Goal: Information Seeking & Learning: Find contact information

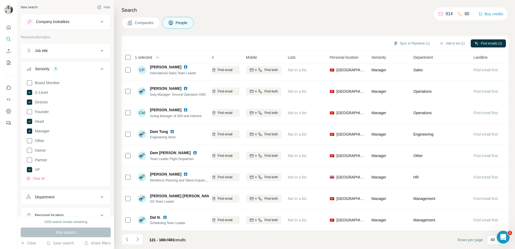
scroll to position [695, 77]
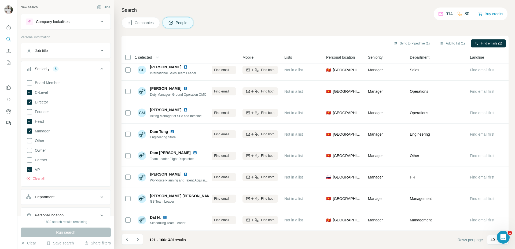
click at [137, 239] on icon "Navigate to next page" at bounding box center [137, 239] width 5 height 5
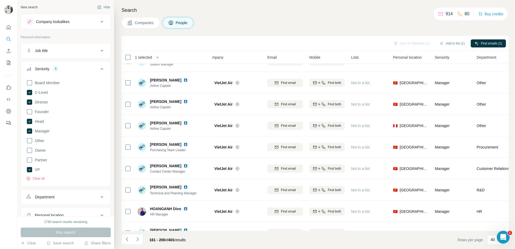
scroll to position [228, 8]
click at [202, 133] on div "[PERSON_NAME] Airline Captain" at bounding box center [173, 125] width 71 height 15
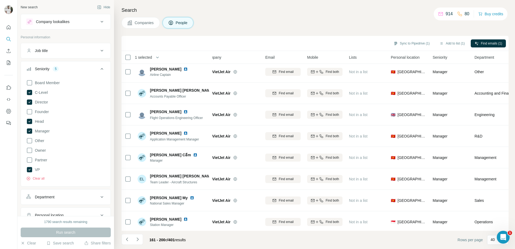
scroll to position [0, 10]
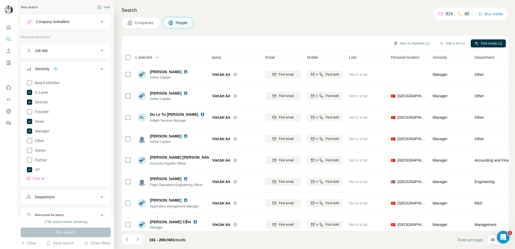
click at [71, 68] on div "Seniority 5" at bounding box center [62, 68] width 72 height 5
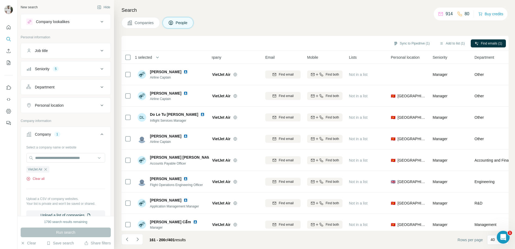
click at [40, 180] on button "Clear all" at bounding box center [35, 179] width 18 height 5
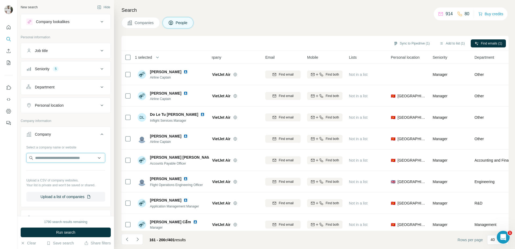
click at [56, 157] on input "text" at bounding box center [65, 158] width 79 height 10
paste input "**********"
type input "**********"
click at [66, 172] on p "GMR Aero Technic" at bounding box center [57, 170] width 31 height 5
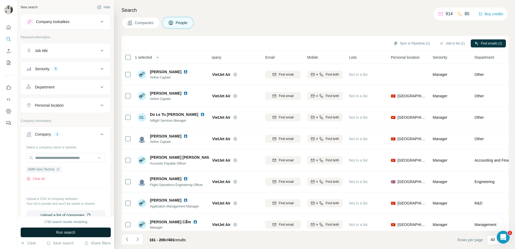
click at [77, 235] on button "Run search" at bounding box center [66, 233] width 90 height 10
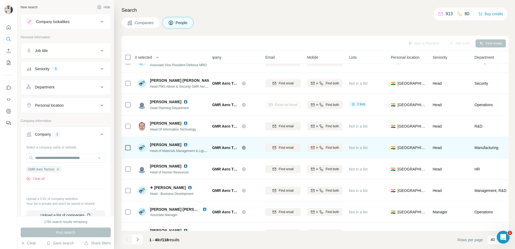
scroll to position [0, 10]
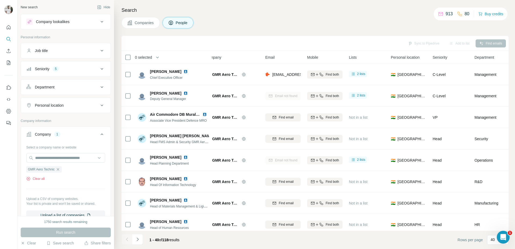
click at [59, 64] on button "Seniority 5" at bounding box center [66, 69] width 90 height 13
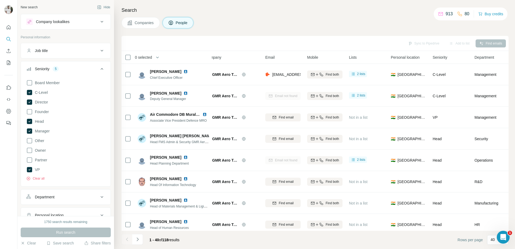
click at [85, 63] on button "Seniority 5" at bounding box center [66, 70] width 90 height 15
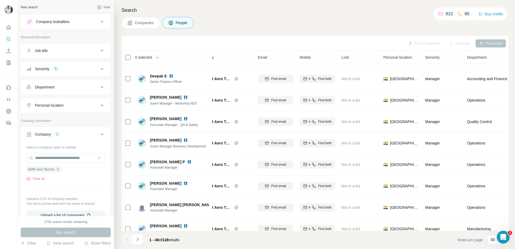
scroll to position [662, 17]
click at [62, 72] on button "Seniority 5" at bounding box center [66, 69] width 90 height 13
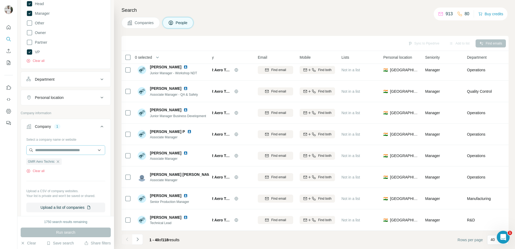
scroll to position [119, 0]
click at [43, 173] on div "Select a company name or website GMR Aero Technic Clear all Upload a CSV of com…" at bounding box center [65, 172] width 79 height 77
click at [42, 171] on button "Clear all" at bounding box center [35, 170] width 18 height 5
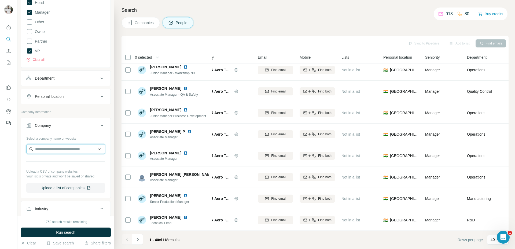
click at [52, 151] on input "text" at bounding box center [65, 149] width 79 height 10
paste input "**********"
type input "**********"
click at [53, 162] on p "Avolon" at bounding box center [55, 161] width 26 height 5
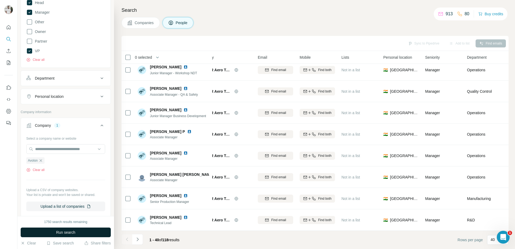
click at [71, 233] on span "Run search" at bounding box center [65, 232] width 19 height 5
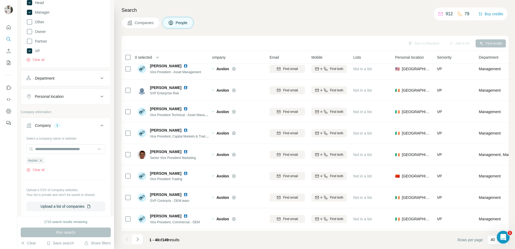
scroll to position [695, 5]
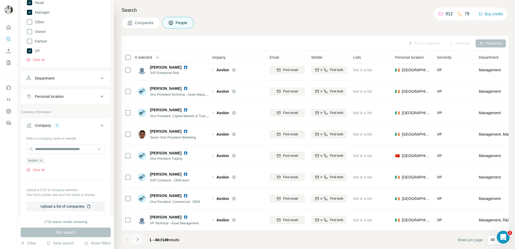
click at [137, 241] on icon "Navigate to next page" at bounding box center [138, 239] width 2 height 3
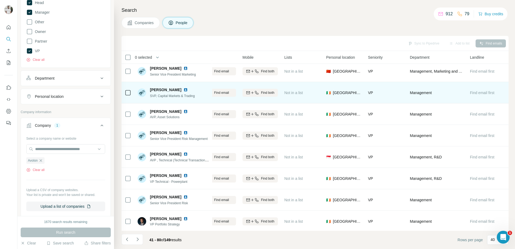
scroll to position [695, 77]
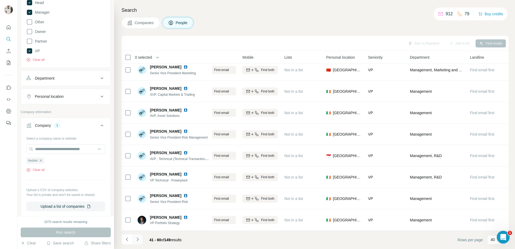
click at [138, 242] on icon "Navigate to next page" at bounding box center [137, 239] width 5 height 5
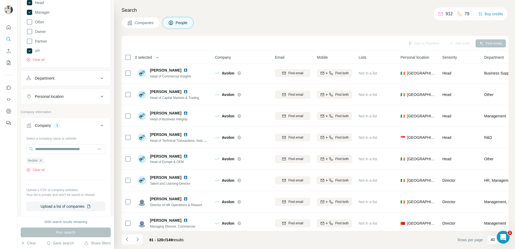
scroll to position [695, 0]
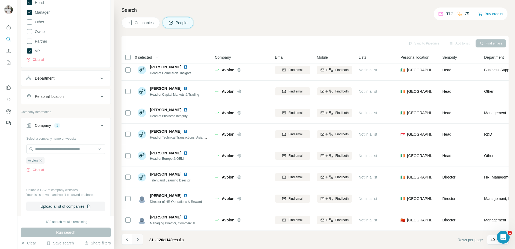
click at [139, 243] on button "Navigate to next page" at bounding box center [137, 239] width 11 height 11
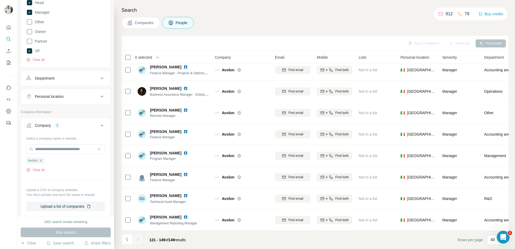
scroll to position [458, 0]
click at [38, 168] on button "Clear all" at bounding box center [35, 170] width 18 height 5
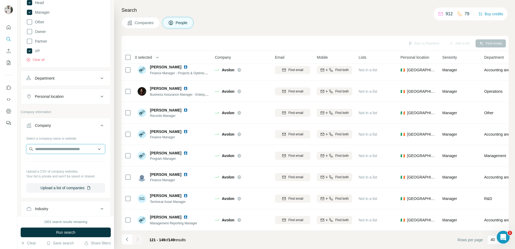
click at [53, 150] on input "text" at bounding box center [65, 149] width 79 height 10
paste input "**********"
type input "**********"
click at [60, 165] on p "[DOMAIN_NAME]" at bounding box center [66, 166] width 49 height 5
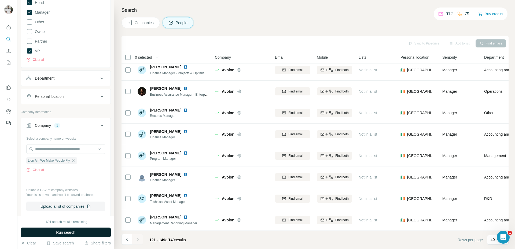
click at [76, 233] on button "Run search" at bounding box center [66, 233] width 90 height 10
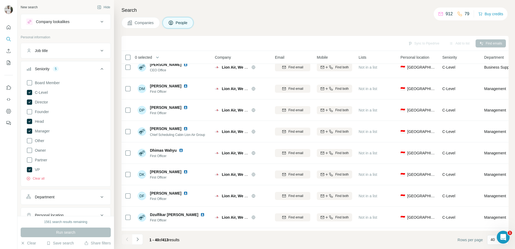
click at [51, 198] on div "Department" at bounding box center [45, 197] width 20 height 5
drag, startPoint x: 61, startPoint y: 211, endPoint x: 56, endPoint y: 208, distance: 6.0
click at [61, 211] on input at bounding box center [63, 211] width 66 height 6
type input "******"
click at [59, 220] on div "Supply Chain" at bounding box center [64, 223] width 72 height 10
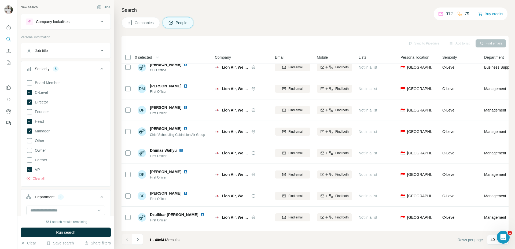
click at [62, 231] on span "Run search" at bounding box center [65, 232] width 19 height 5
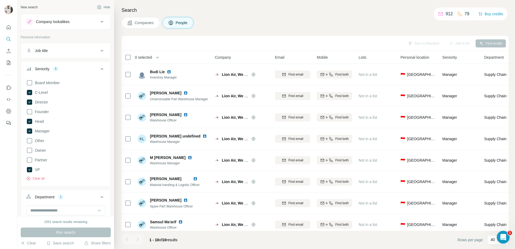
click at [311, 21] on div "Companies People" at bounding box center [315, 22] width 387 height 11
